Goal: Task Accomplishment & Management: Use online tool/utility

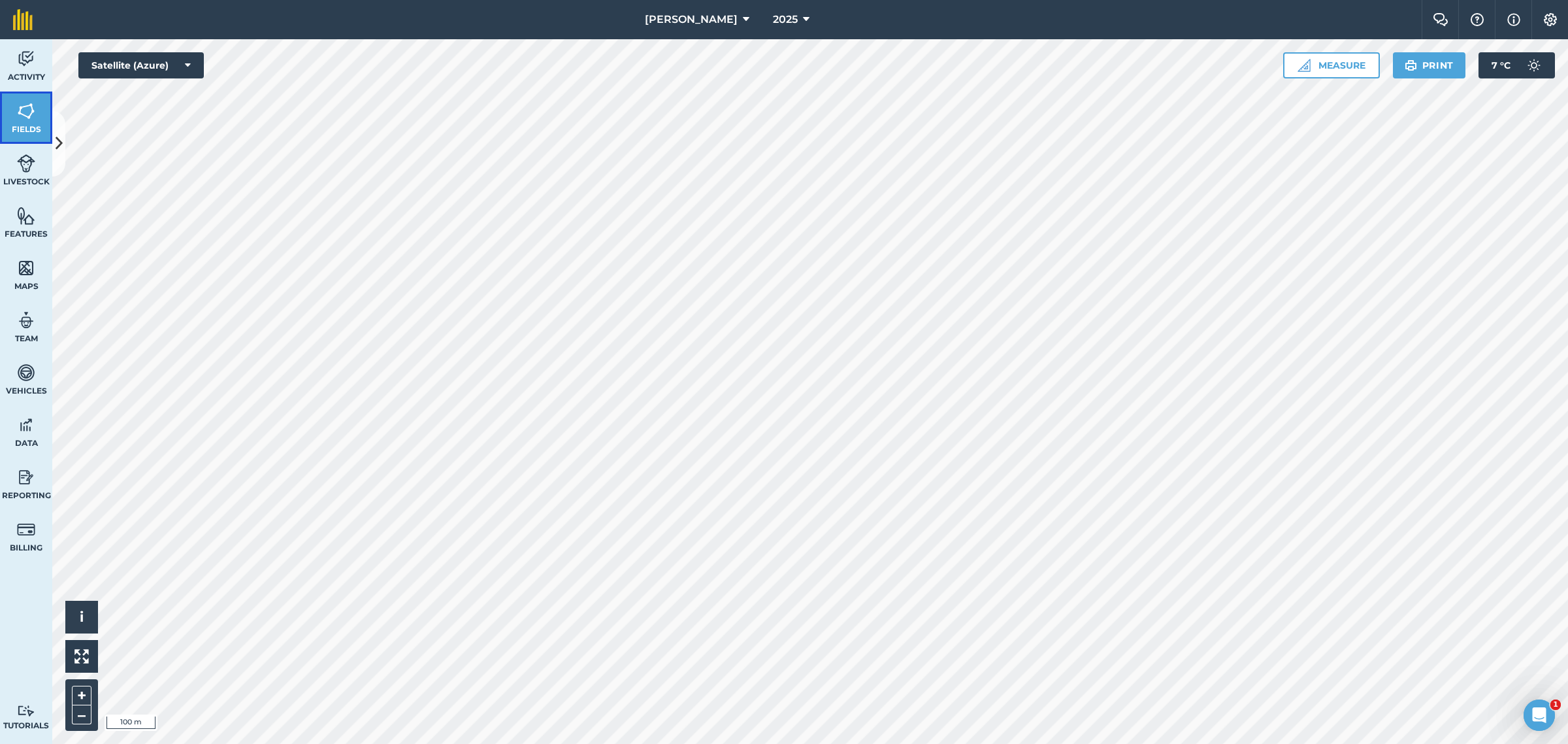
click at [15, 121] on link "Fields" at bounding box center [25, 116] width 52 height 52
click at [59, 151] on icon at bounding box center [59, 143] width 7 height 23
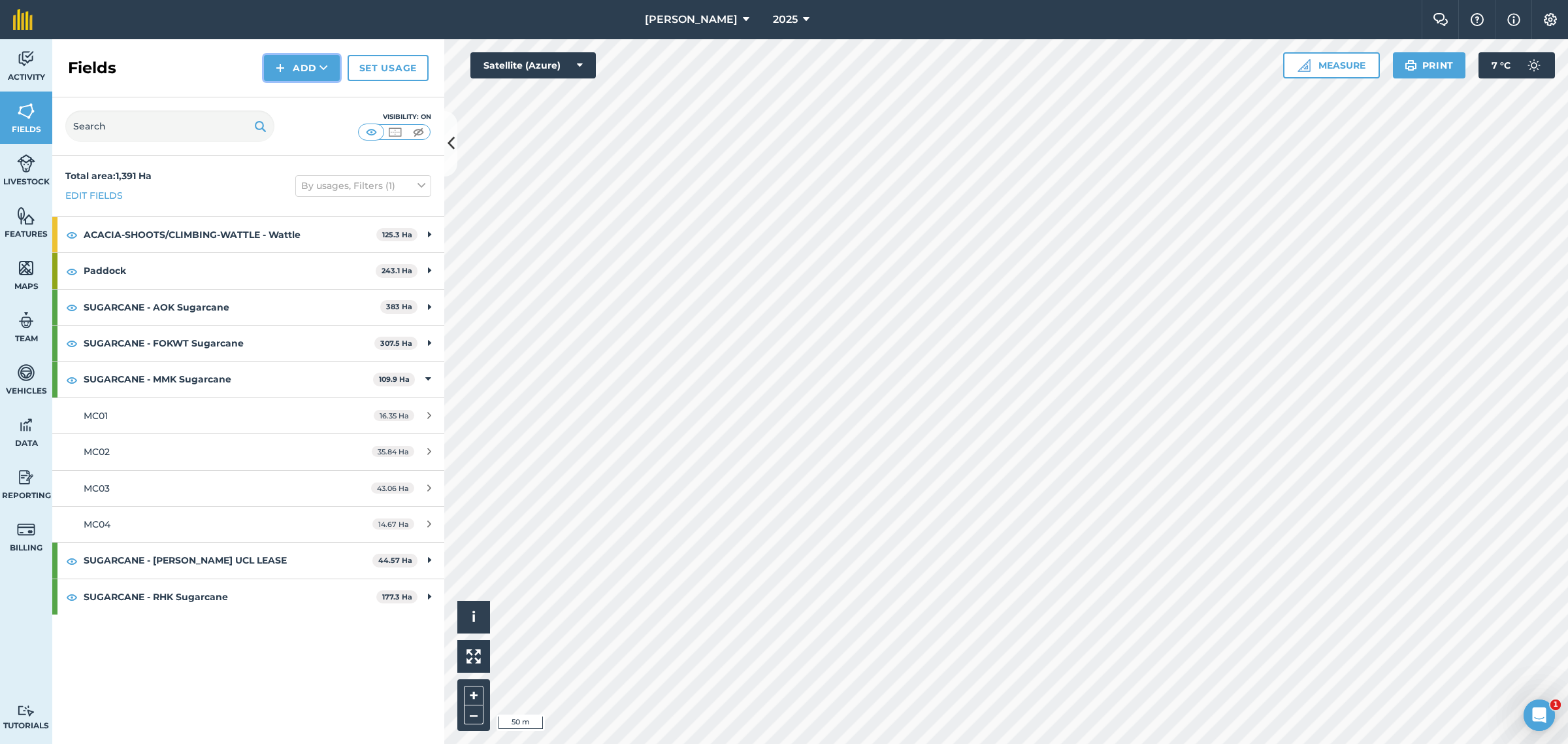
click at [330, 67] on button "Add" at bounding box center [301, 68] width 75 height 26
click at [312, 93] on link "Draw" at bounding box center [301, 97] width 71 height 28
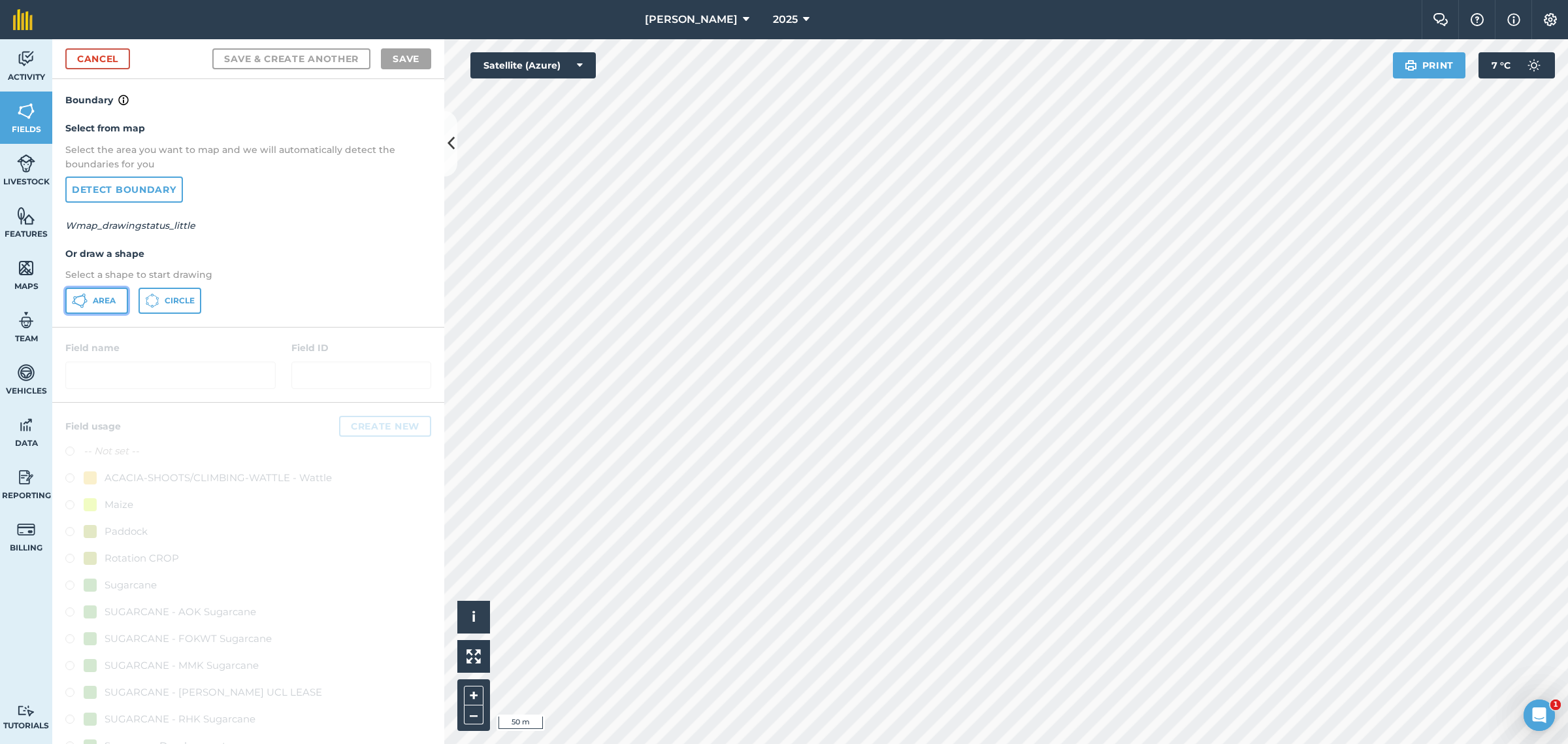
click at [102, 296] on span "Area" at bounding box center [104, 301] width 23 height 11
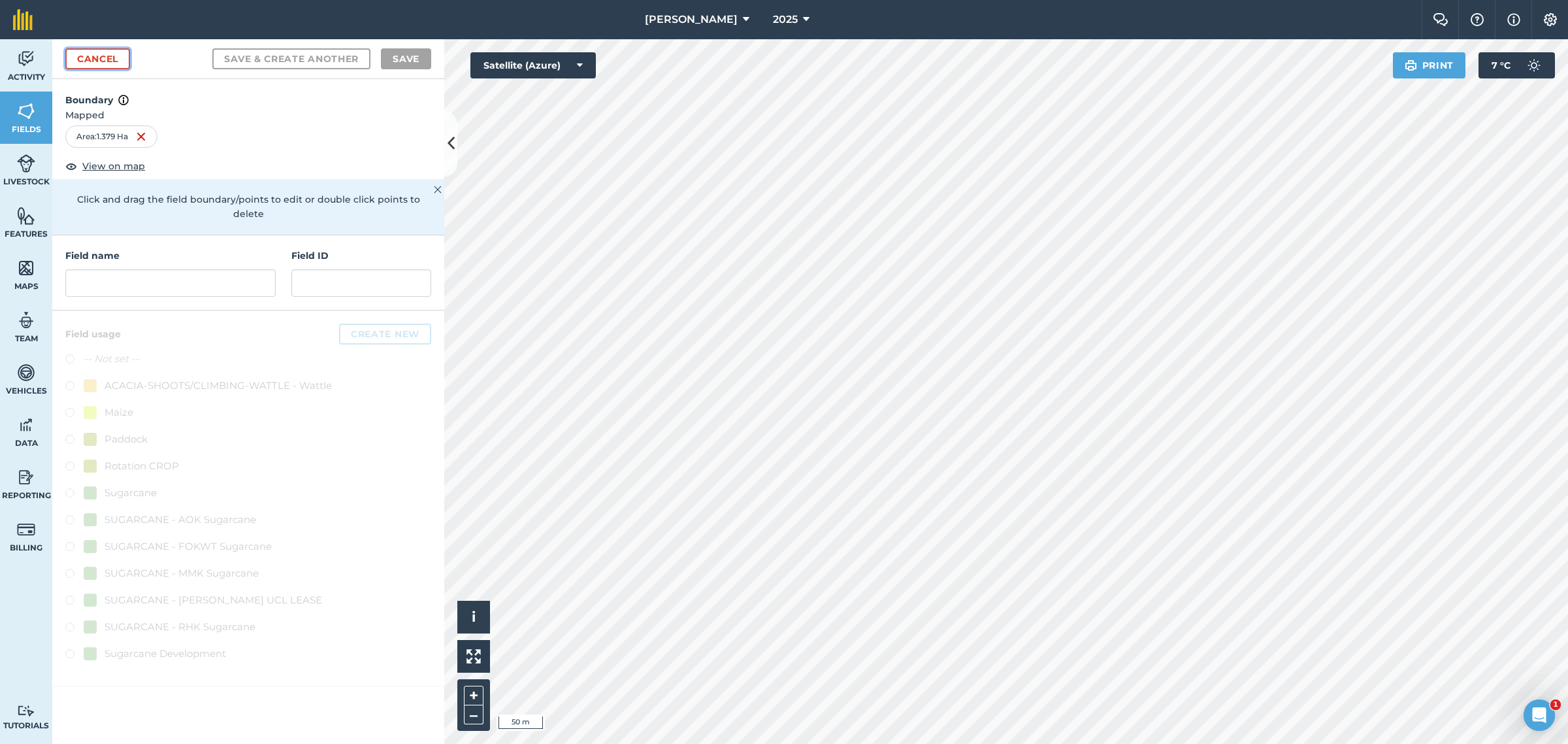
drag, startPoint x: 1067, startPoint y: 427, endPoint x: 95, endPoint y: 56, distance: 1040.4
click at [95, 56] on link "Cancel" at bounding box center [98, 58] width 65 height 21
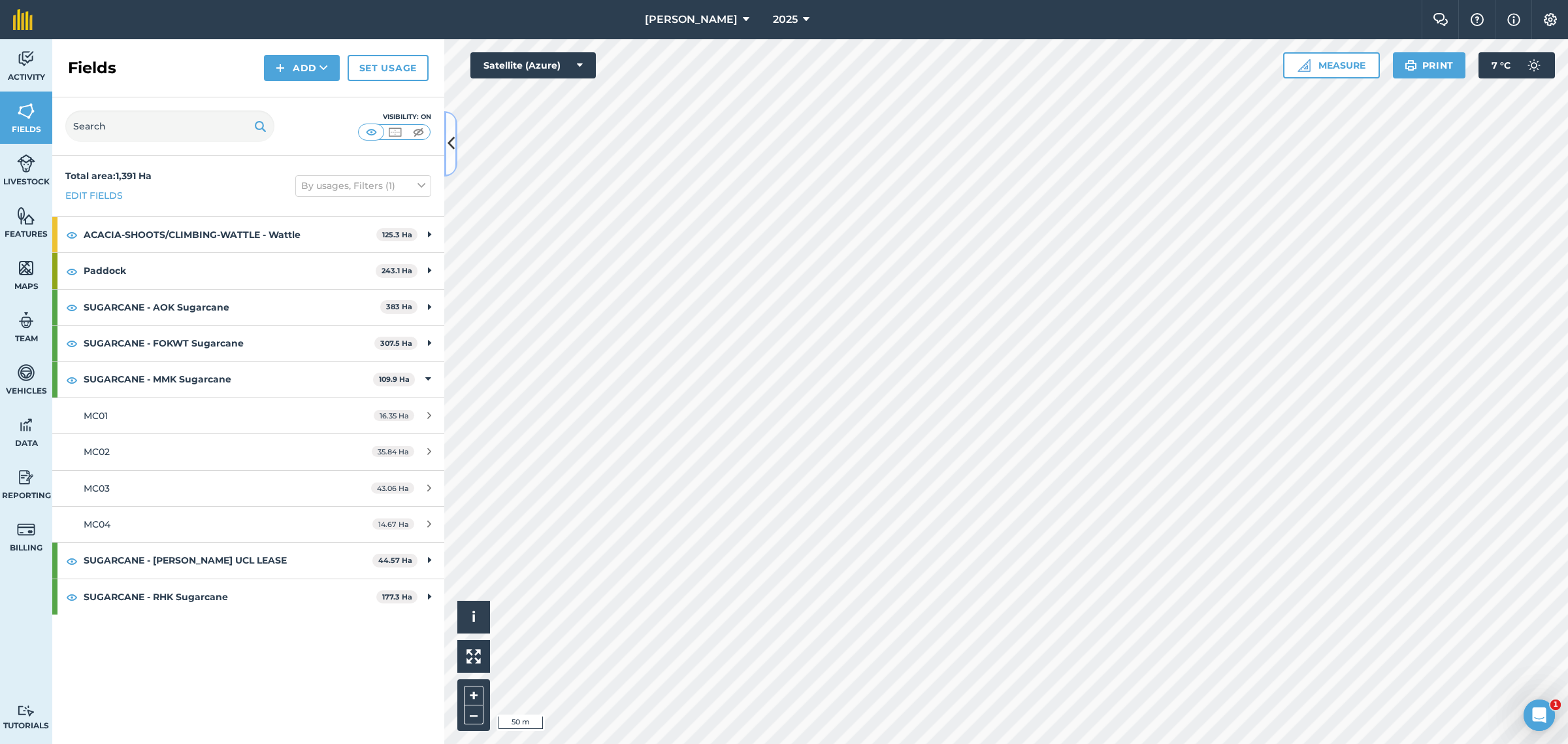
click at [451, 143] on icon at bounding box center [450, 143] width 7 height 23
